Goal: Task Accomplishment & Management: Use online tool/utility

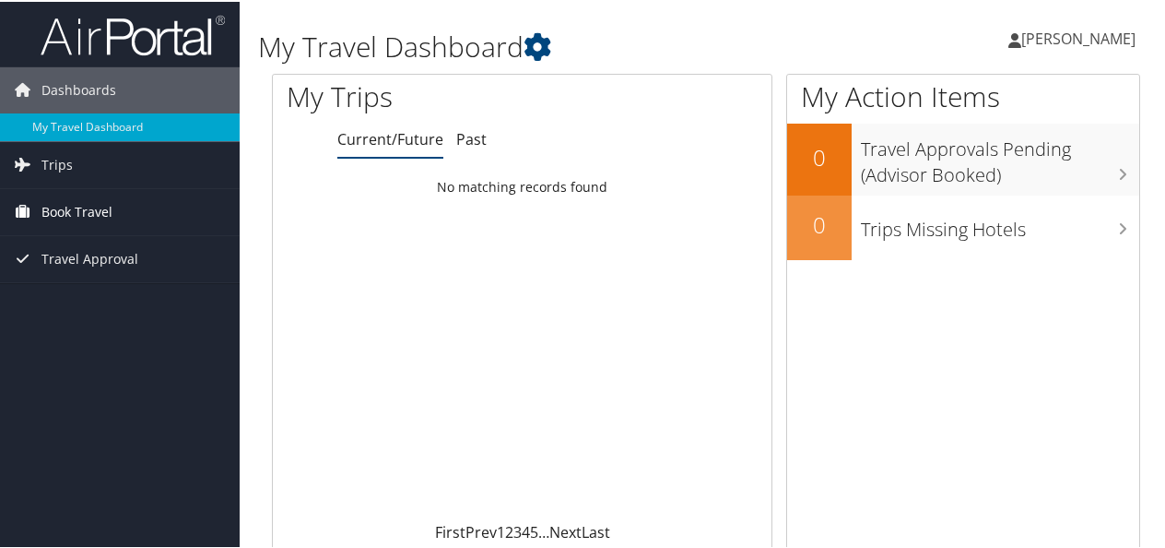
click at [114, 205] on link "Book Travel" at bounding box center [120, 210] width 240 height 46
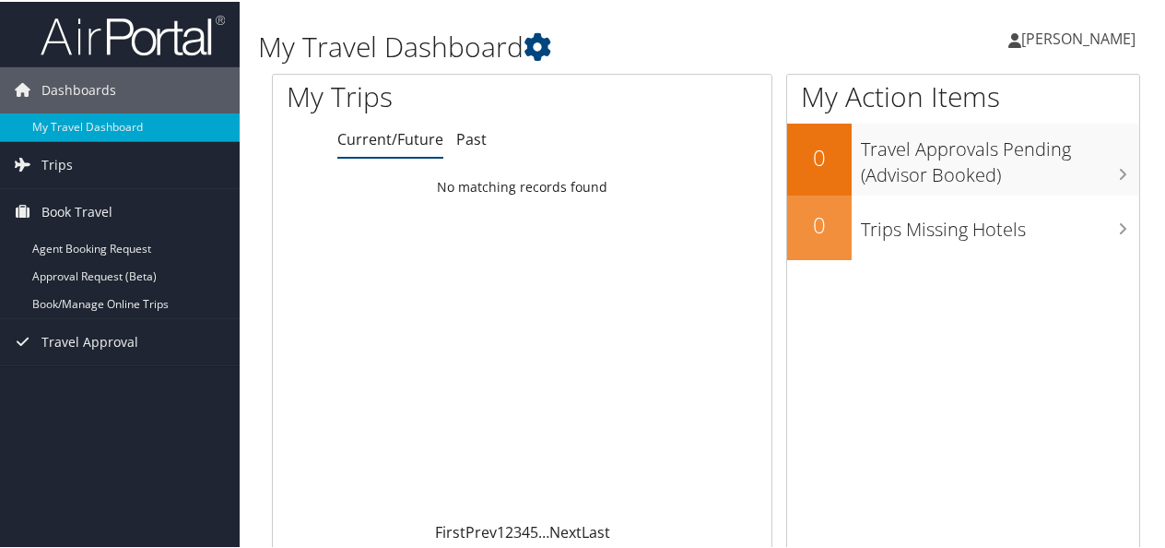
click at [1091, 44] on span "[PERSON_NAME]" at bounding box center [1079, 37] width 114 height 20
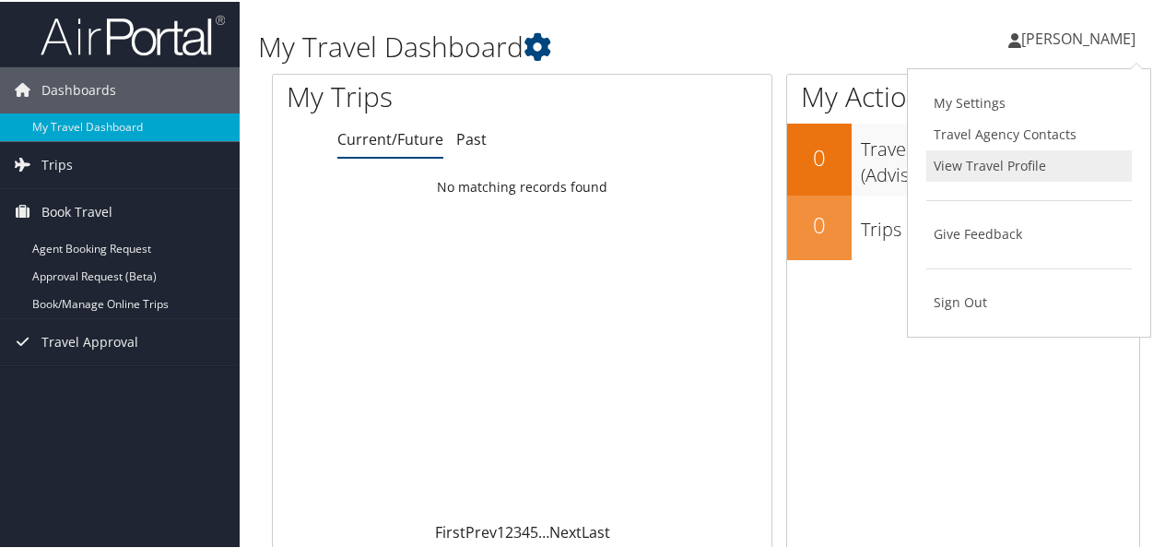
click at [1005, 159] on link "View Travel Profile" at bounding box center [1030, 163] width 206 height 31
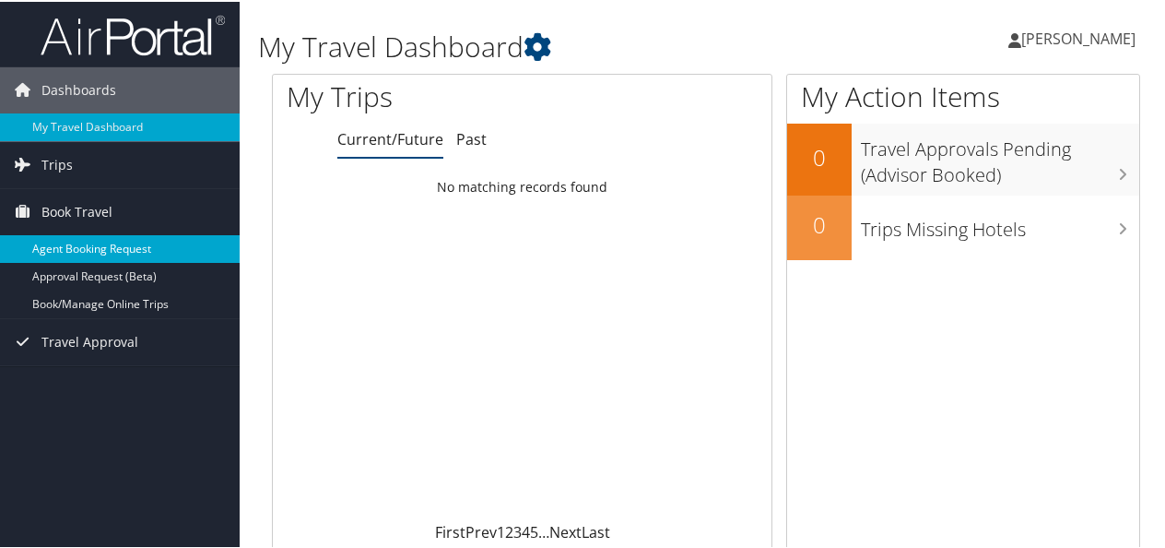
click at [95, 242] on link "Agent Booking Request" at bounding box center [120, 247] width 240 height 28
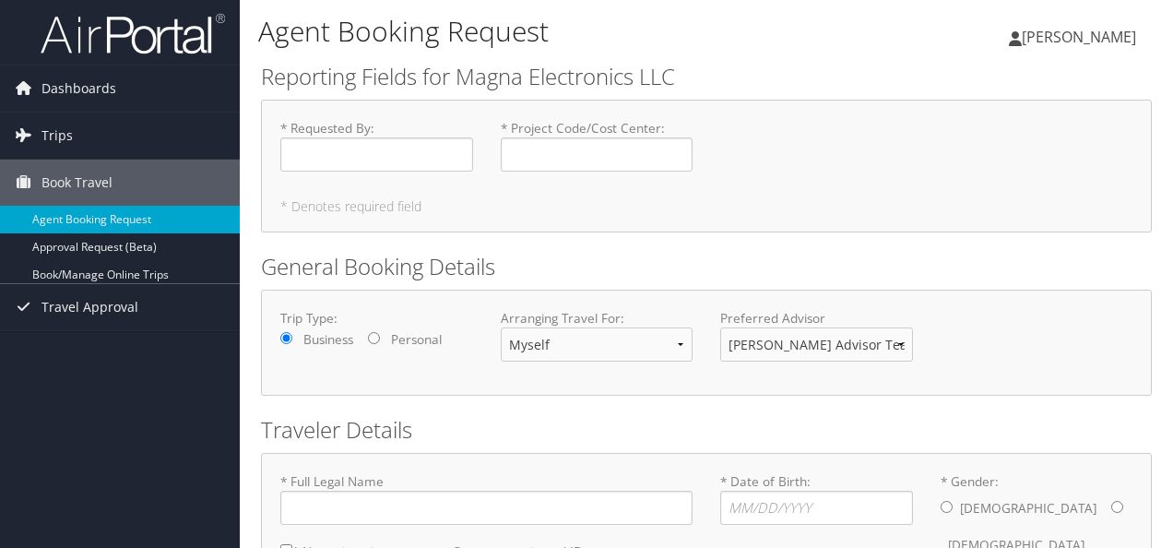
type input "Kathleen Steggall"
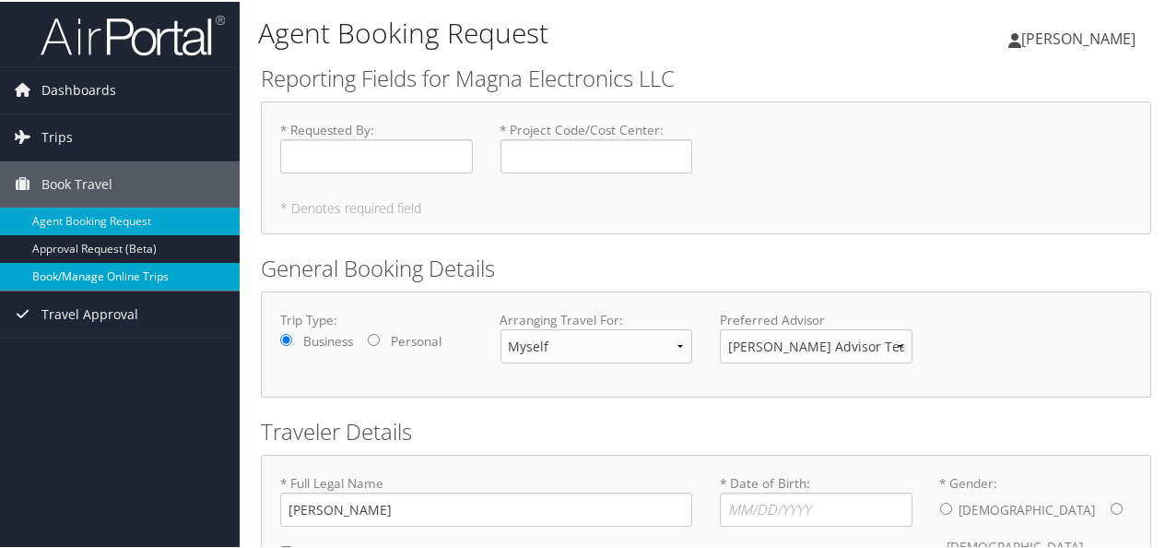
click at [93, 275] on link "Book/Manage Online Trips" at bounding box center [120, 275] width 240 height 28
